Goal: Communication & Community: Ask a question

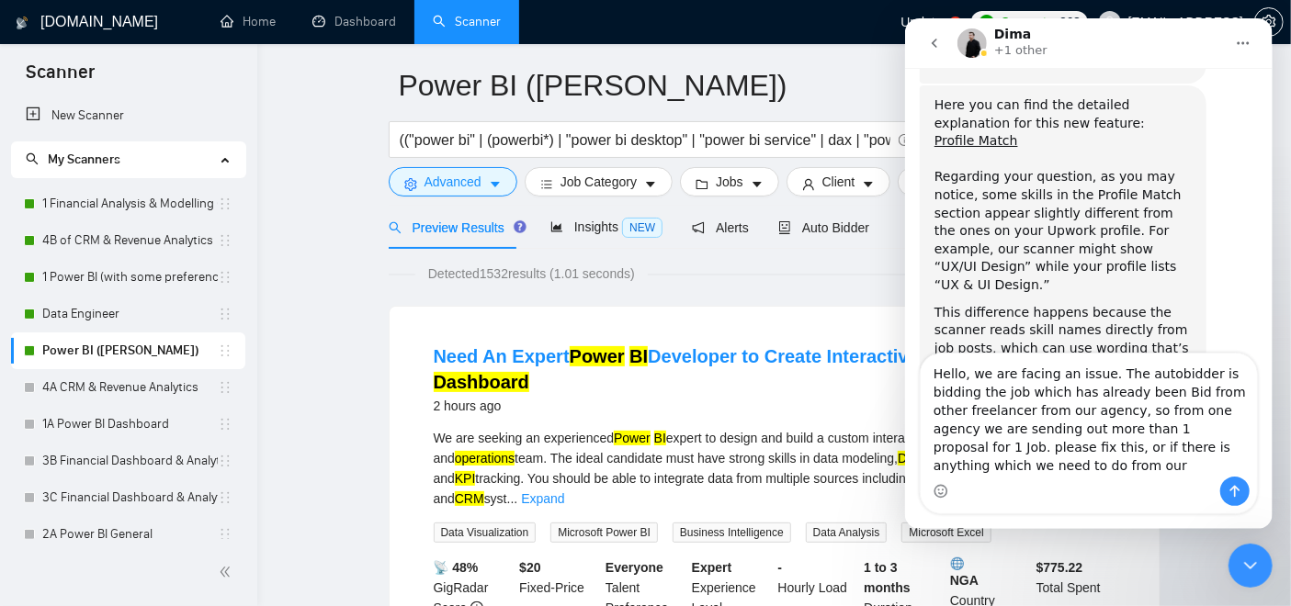
scroll to position [8381, 0]
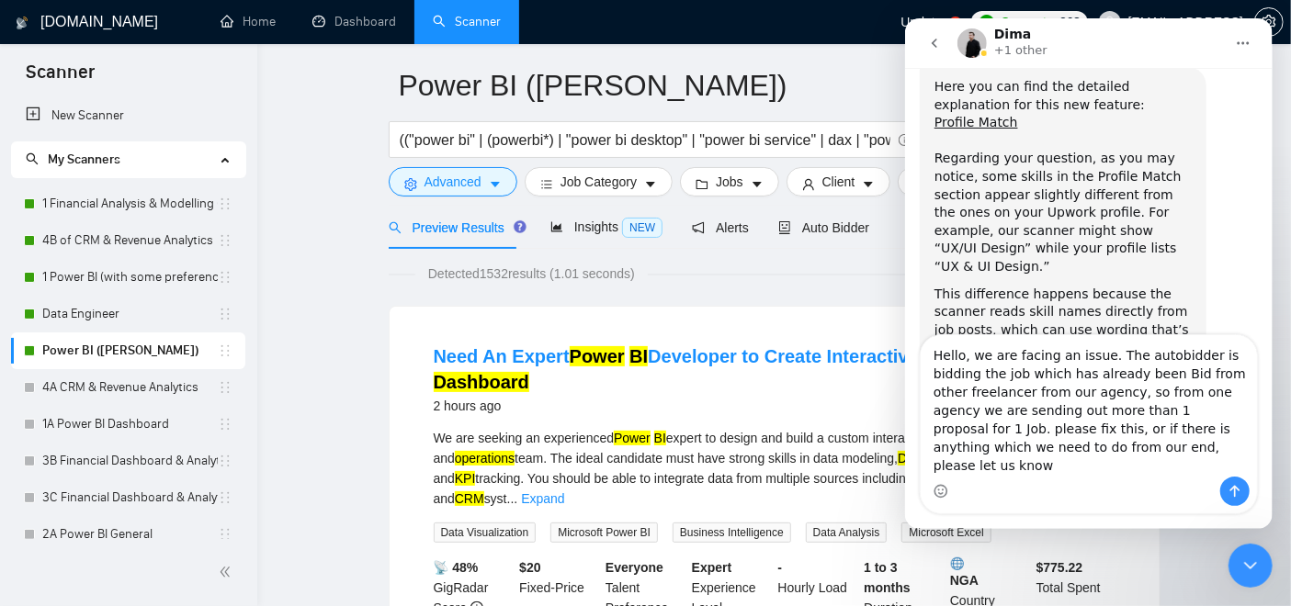
click at [952, 450] on textarea "Hello, we are facing an issue. The autobidder is bidding the job which has alre…" at bounding box center [1088, 405] width 336 height 141
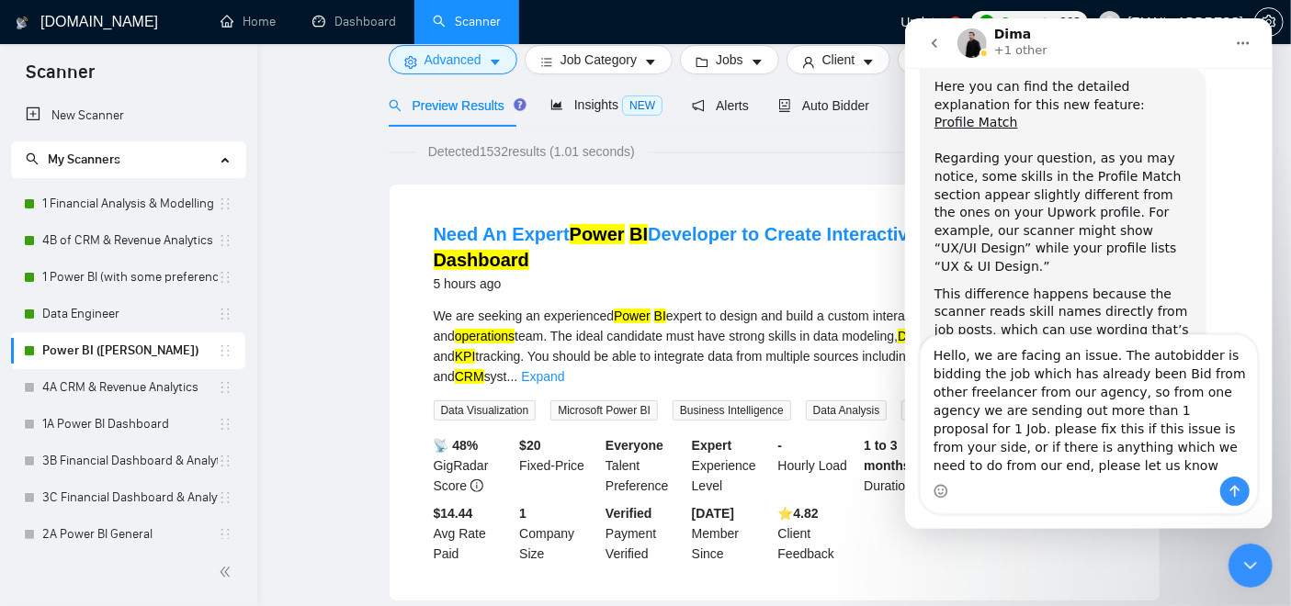
scroll to position [0, 0]
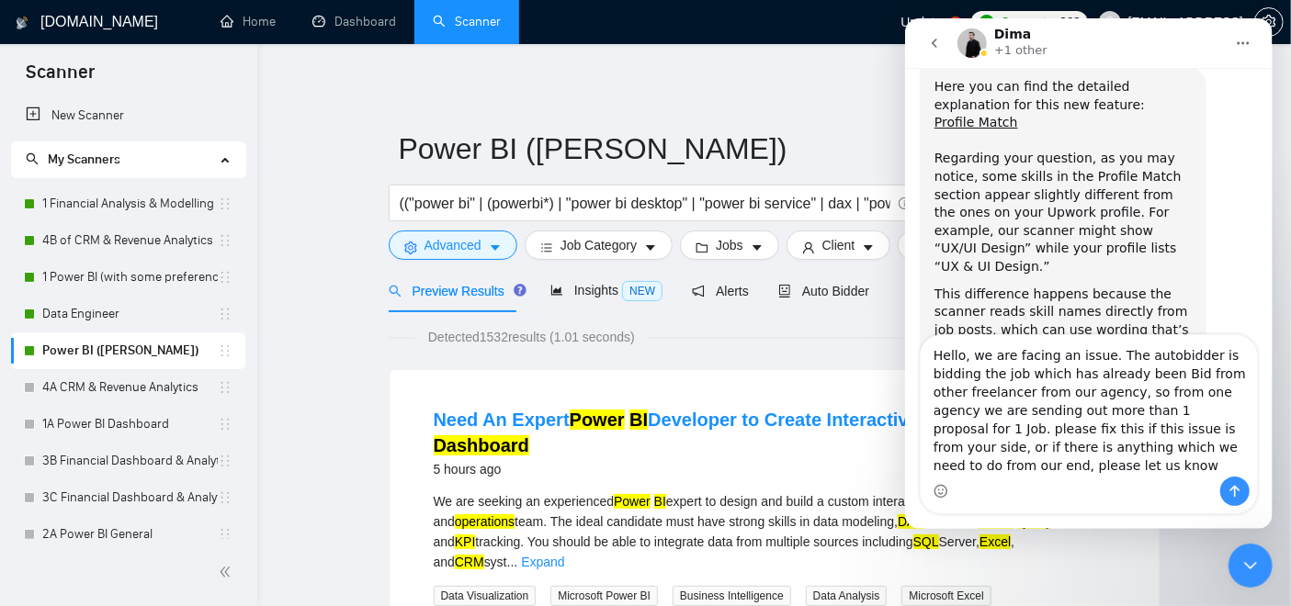
click at [1158, 383] on textarea "Hello, we are facing an issue. The autobidder is bidding the job which has alre…" at bounding box center [1088, 405] width 336 height 141
click at [1163, 376] on textarea "Hello, we are facing an issue. The autobidder is bidding the job which has alre…" at bounding box center [1088, 405] width 336 height 141
drag, startPoint x: 1163, startPoint y: 376, endPoint x: 1215, endPoint y: 399, distance: 57.2
click at [1215, 399] on textarea "Hello, we are facing an issue. The autobidder is bidding the job which has alre…" at bounding box center [1088, 405] width 336 height 141
click at [1132, 375] on textarea "Hello, we are facing an issue. The autobidder is bidding the job which has alre…" at bounding box center [1088, 405] width 336 height 141
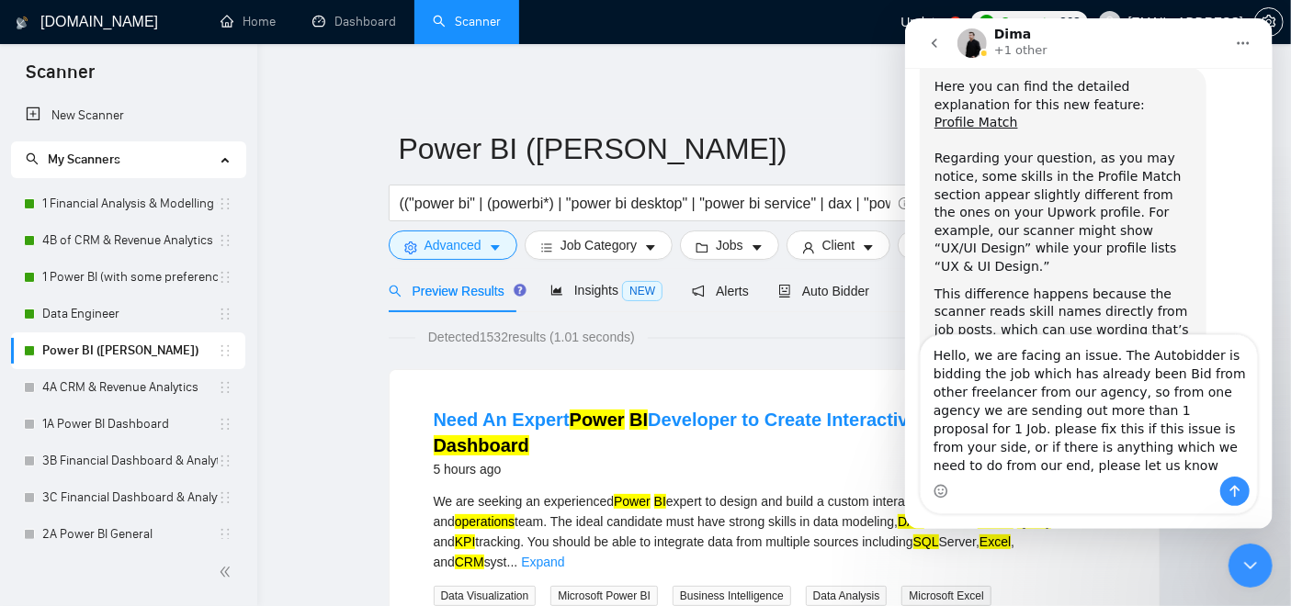
type textarea "Hello, we are facing an issue. The Autobidder is bidding the job which has alre…"
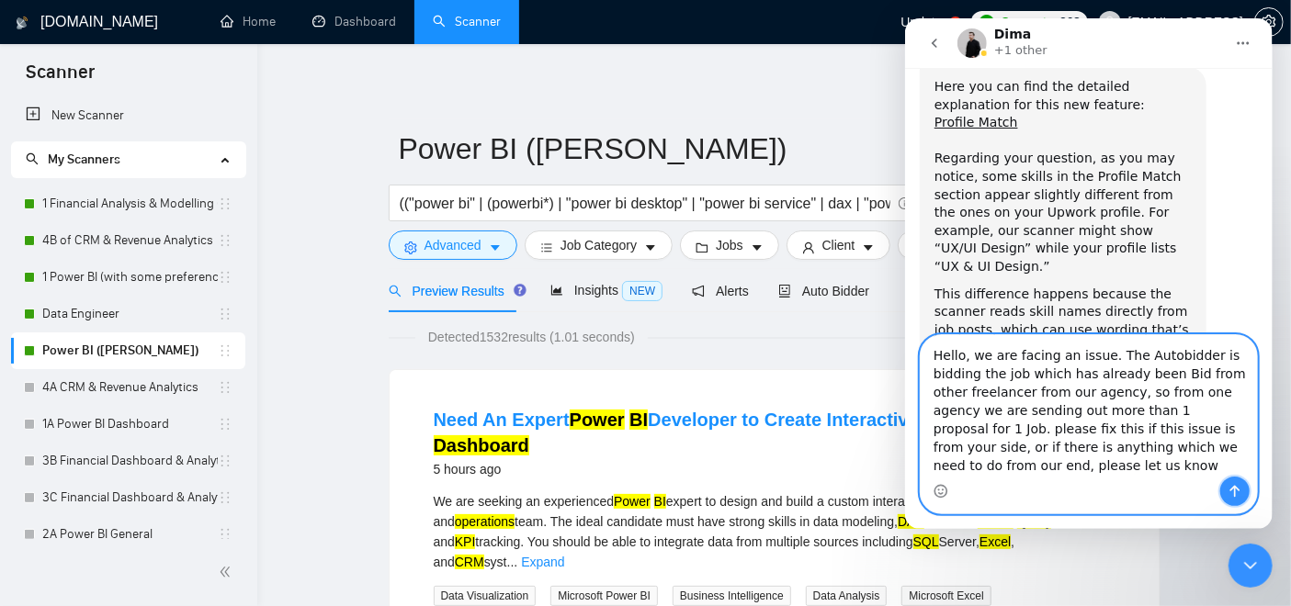
click at [1237, 486] on icon "Send a message…" at bounding box center [1233, 491] width 15 height 15
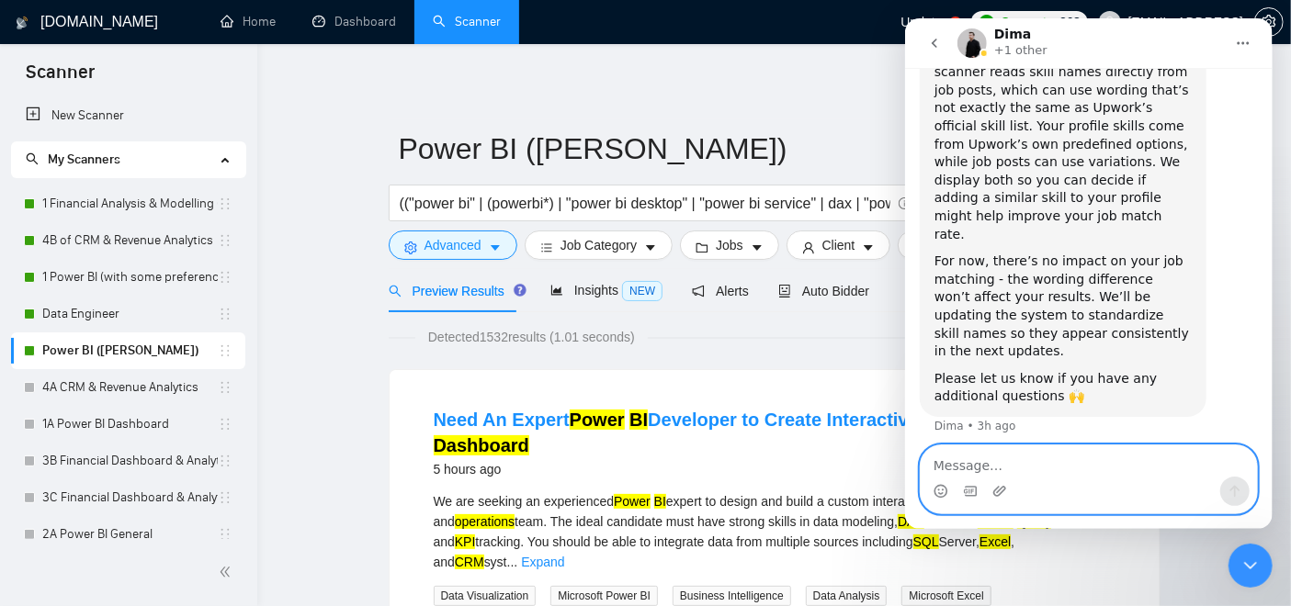
scroll to position [8635, 0]
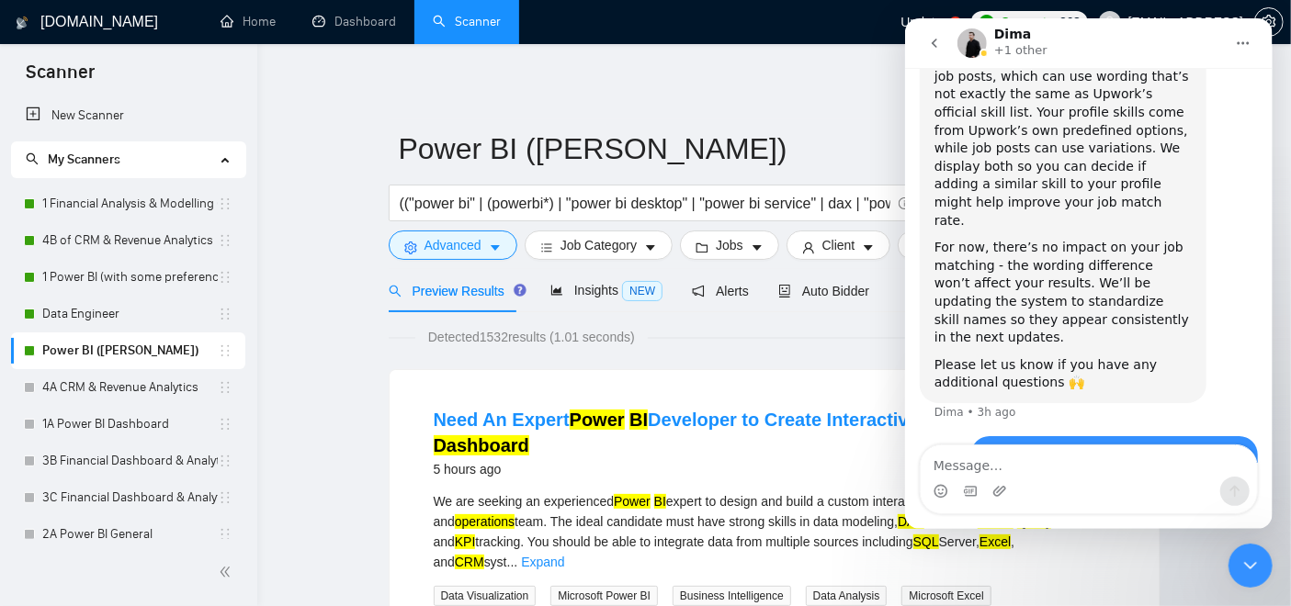
click at [935, 39] on icon "go back" at bounding box center [933, 43] width 15 height 15
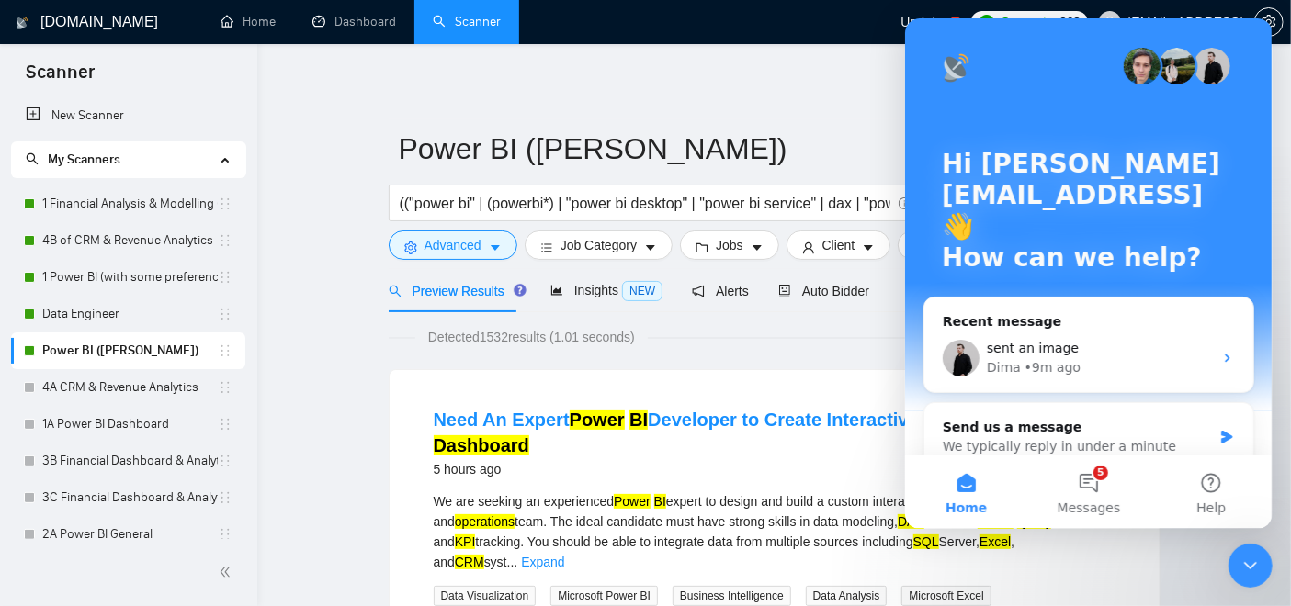
click at [1260, 545] on div at bounding box center [1250, 566] width 44 height 44
click at [1259, 559] on icon "Close Intercom Messenger" at bounding box center [1249, 565] width 22 height 22
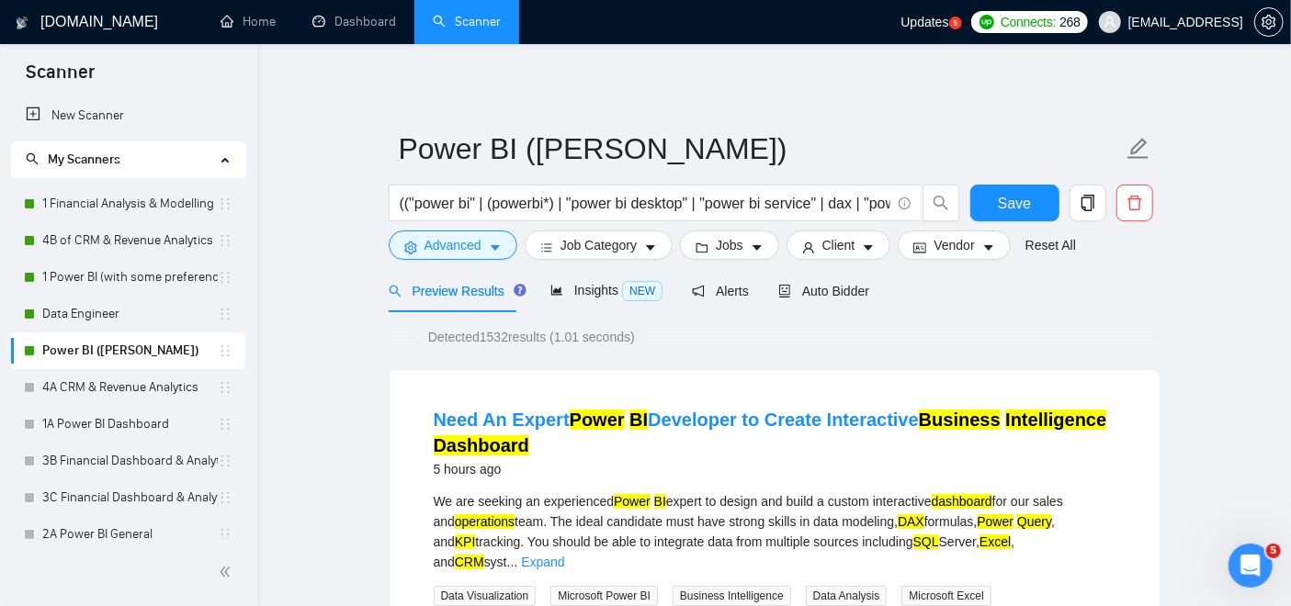
click at [1243, 556] on icon "Open Intercom Messenger" at bounding box center [1250, 565] width 30 height 30
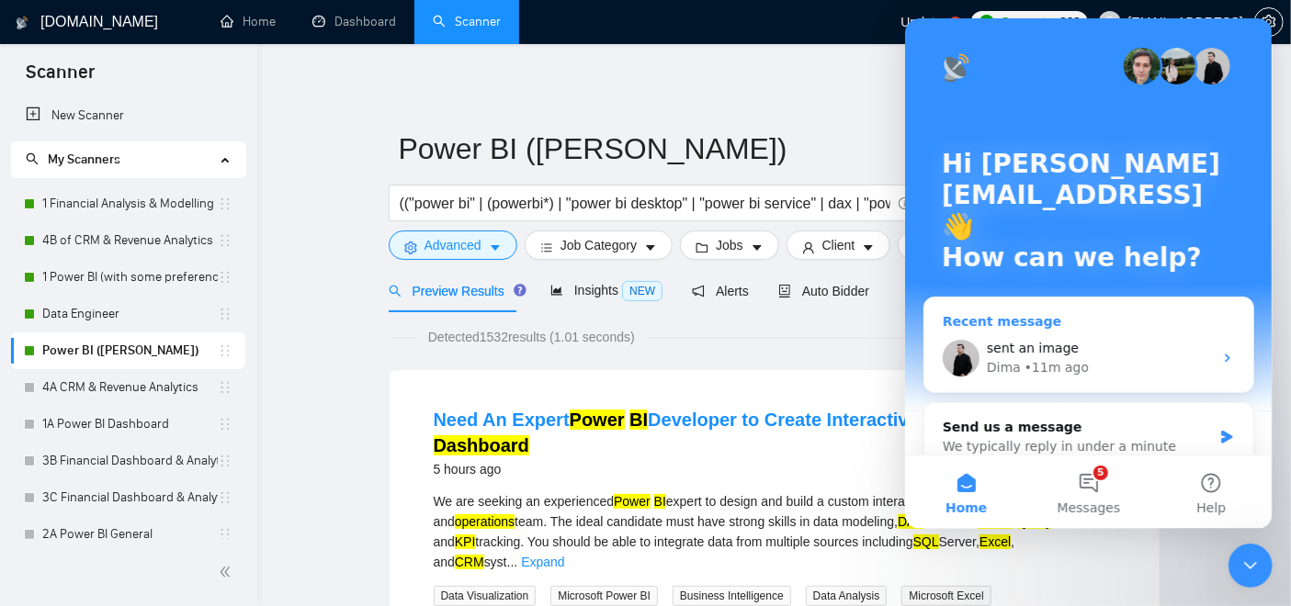
click at [1097, 376] on div "Dima • 11m ago" at bounding box center [1099, 367] width 226 height 19
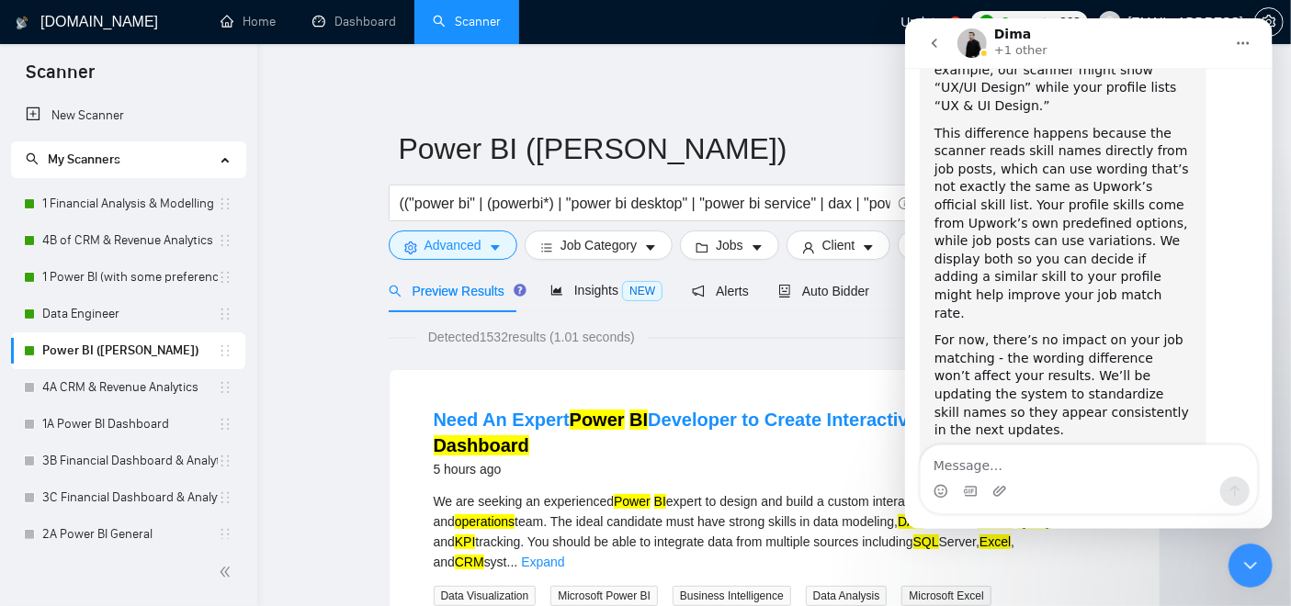
scroll to position [8635, 0]
